Goal: Transaction & Acquisition: Book appointment/travel/reservation

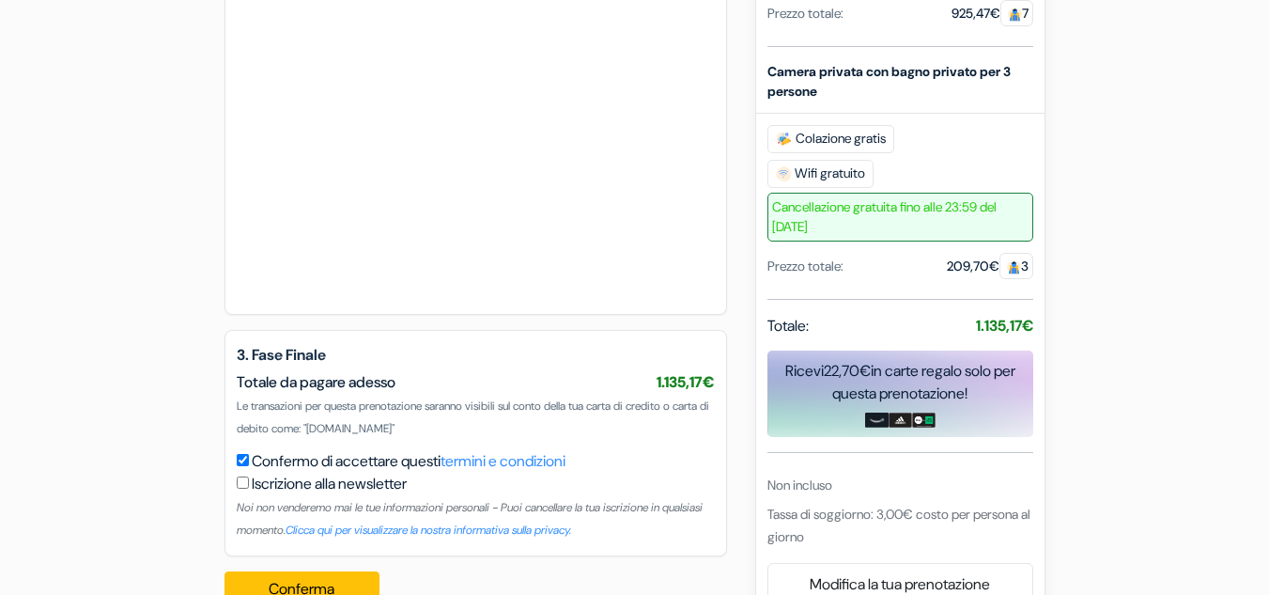
scroll to position [1040, 0]
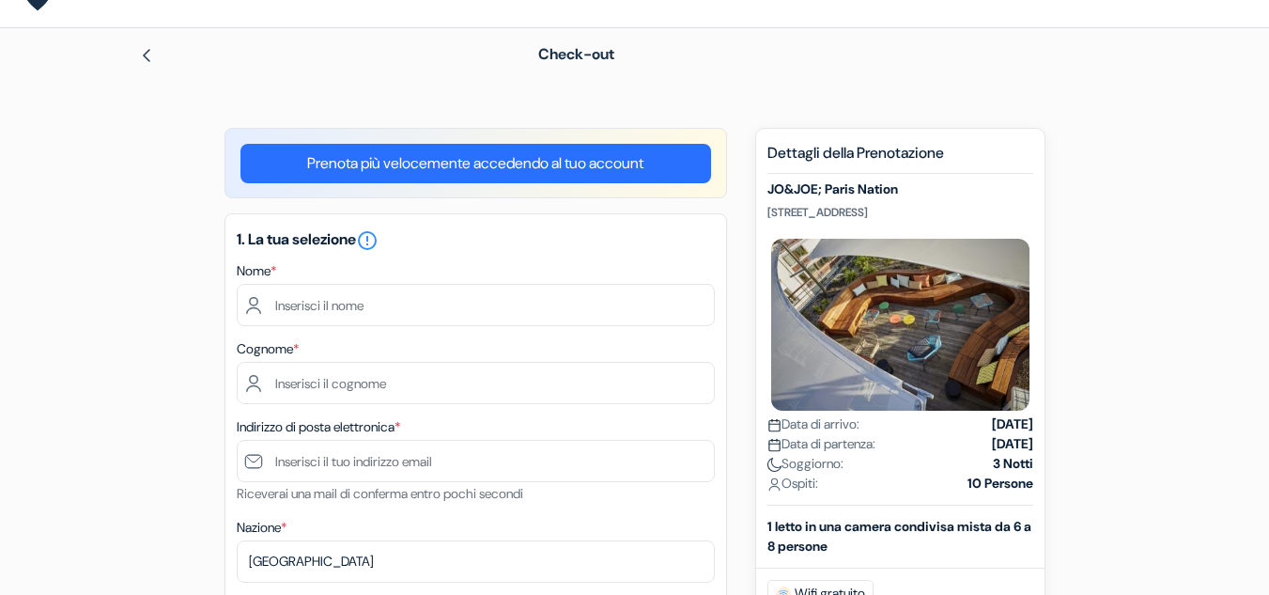
scroll to position [0, 0]
